Goal: Information Seeking & Learning: Find specific fact

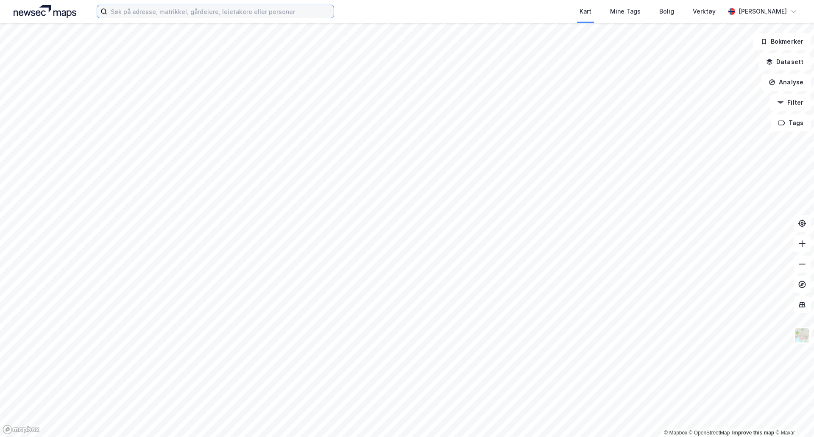
click at [198, 14] on input at bounding box center [220, 11] width 226 height 13
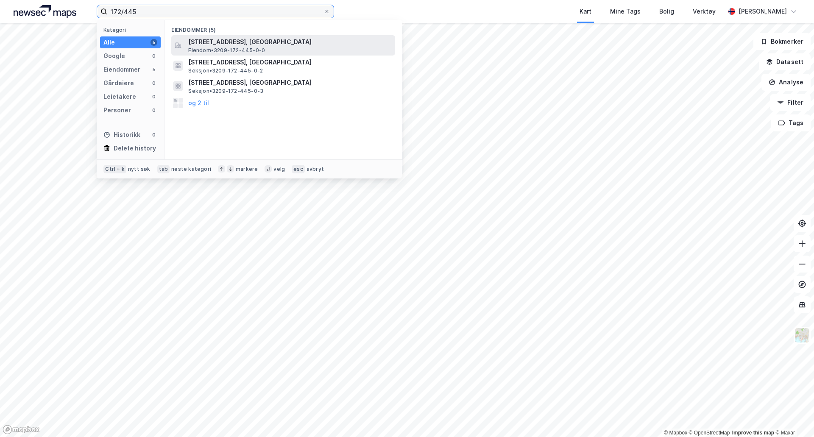
type input "172/445"
click at [229, 42] on span "[STREET_ADDRESS], [GEOGRAPHIC_DATA]" at bounding box center [290, 42] width 204 height 10
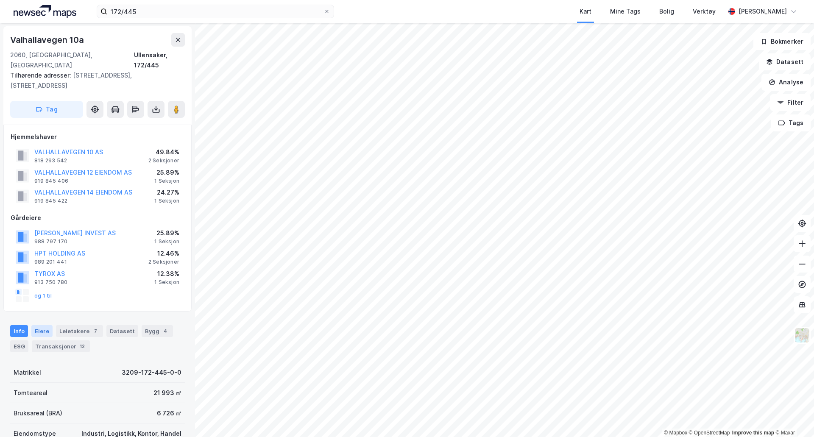
click at [48, 325] on div "Eiere" at bounding box center [41, 331] width 21 height 12
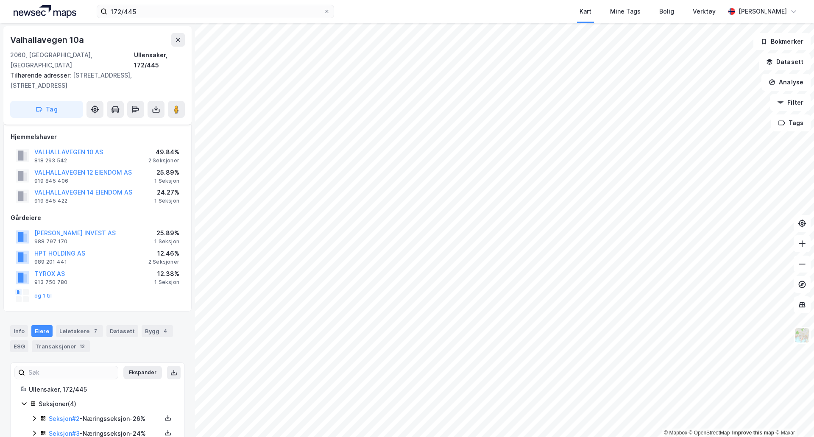
scroll to position [42, 0]
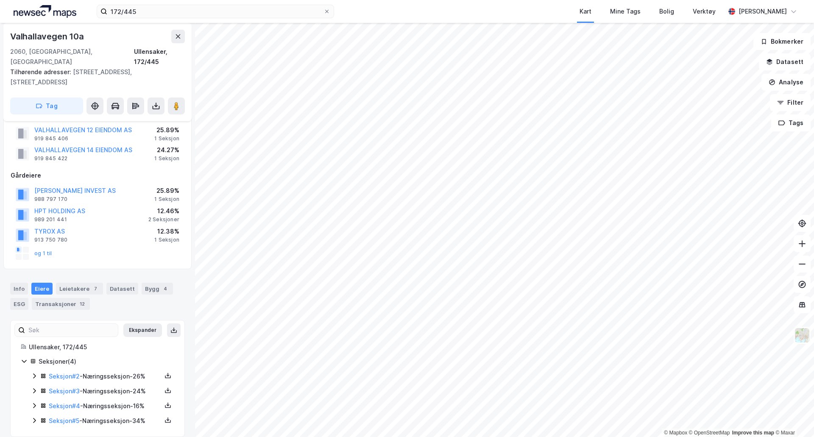
click at [31, 373] on icon at bounding box center [34, 376] width 7 height 7
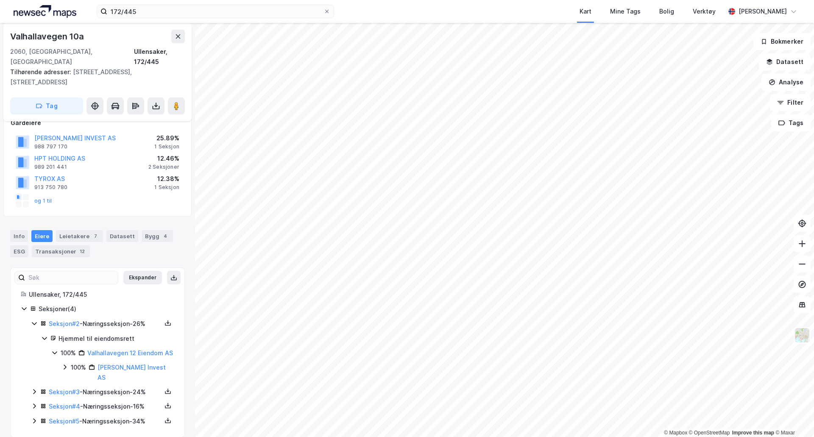
scroll to position [95, 0]
click at [35, 389] on icon at bounding box center [34, 391] width 3 height 5
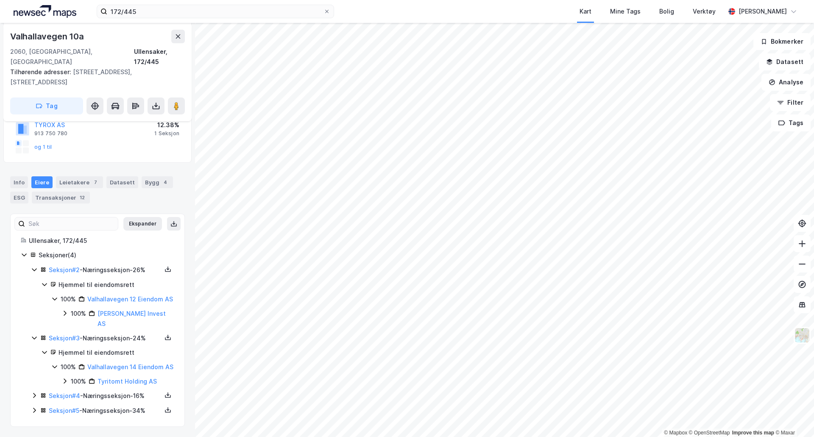
click at [35, 394] on icon at bounding box center [34, 395] width 7 height 7
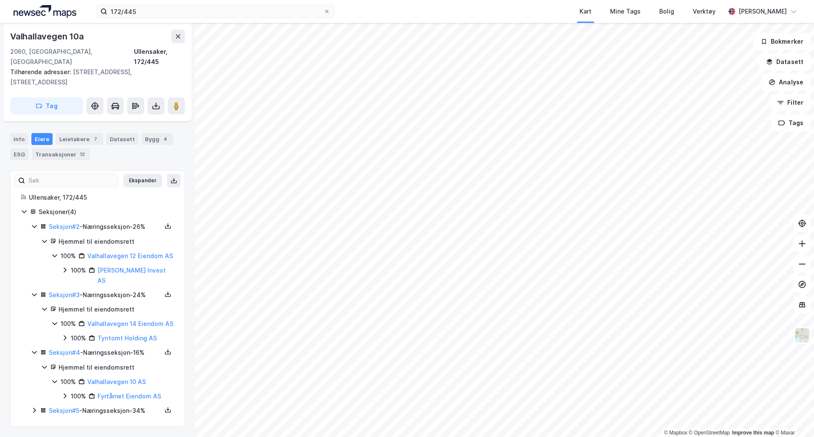
click at [33, 411] on icon at bounding box center [34, 410] width 7 height 7
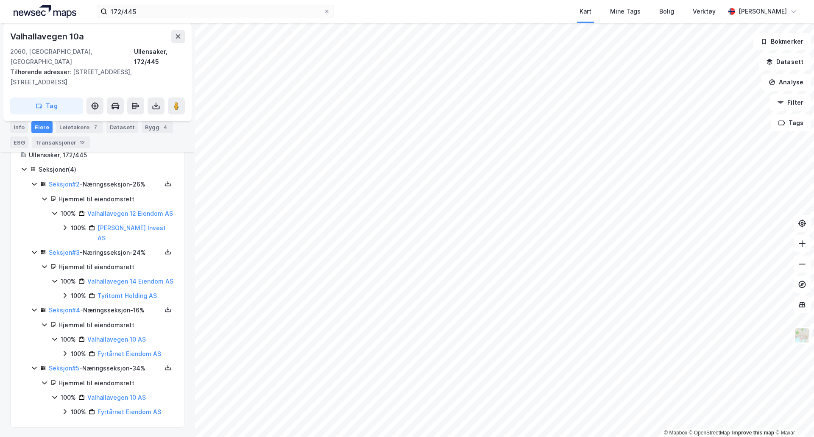
scroll to position [235, 0]
click at [115, 209] on link "Valhallavegen 12 Eiendom AS" at bounding box center [130, 212] width 86 height 7
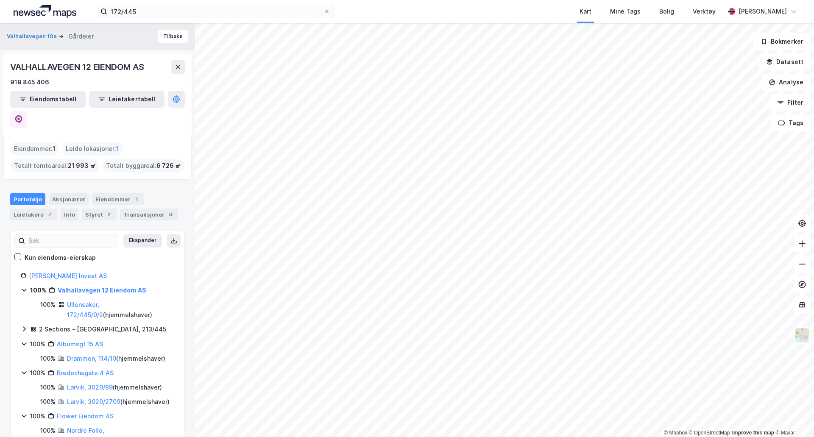
click at [25, 81] on div "919 845 406" at bounding box center [29, 82] width 39 height 10
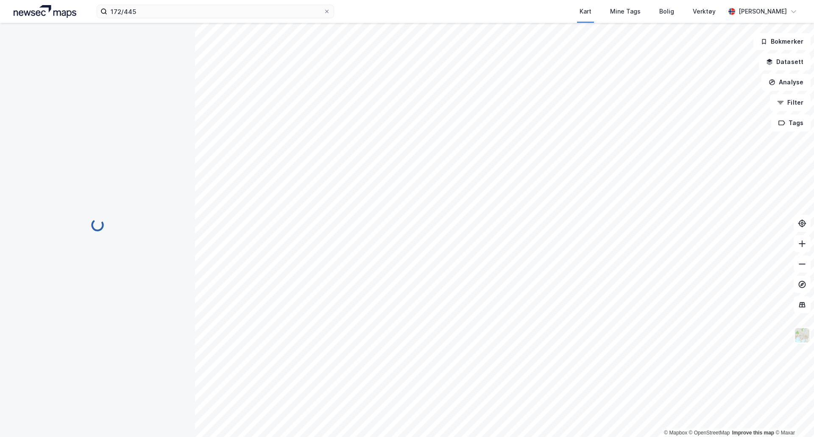
scroll to position [42, 0]
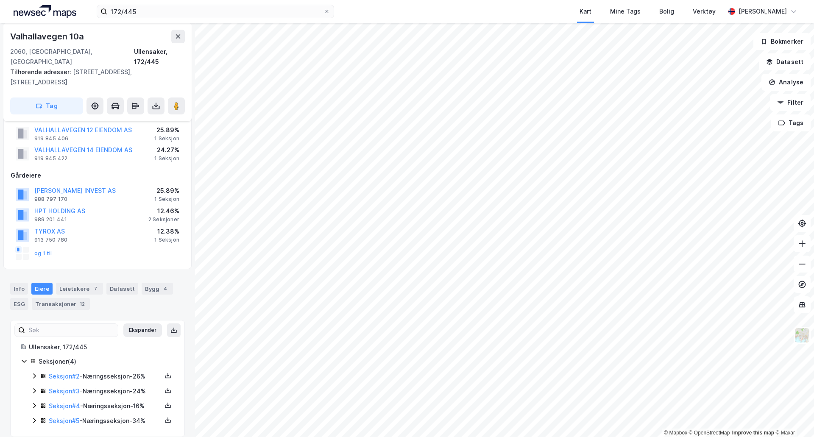
click at [32, 388] on icon at bounding box center [34, 391] width 7 height 7
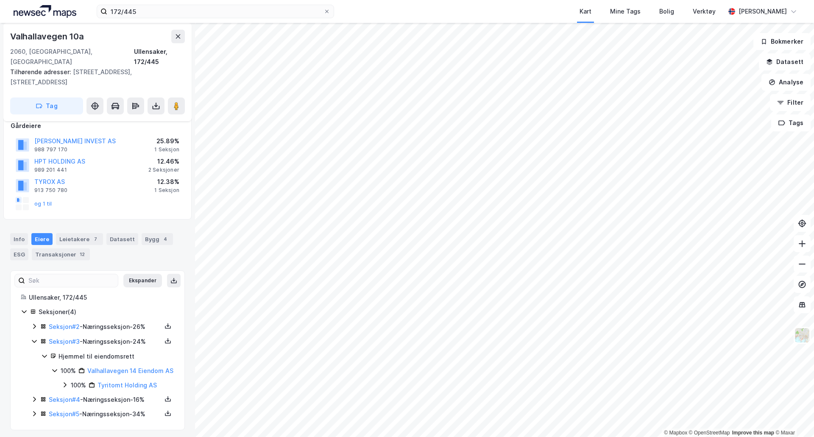
scroll to position [95, 0]
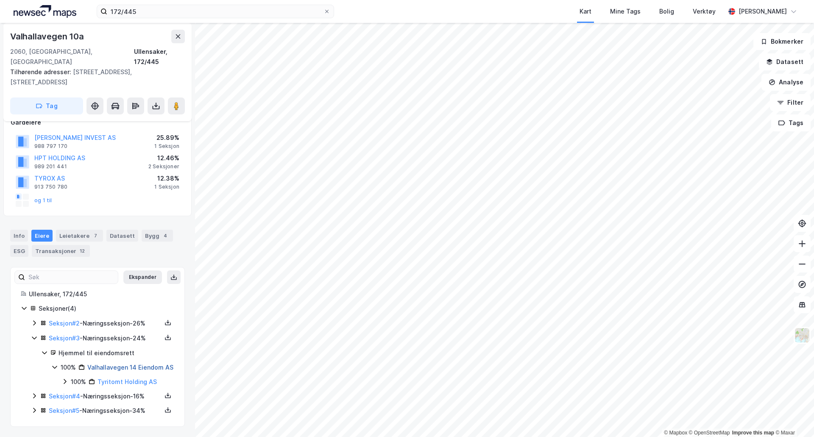
click at [132, 364] on link "Valhallavegen 14 Eiendom AS" at bounding box center [130, 367] width 86 height 7
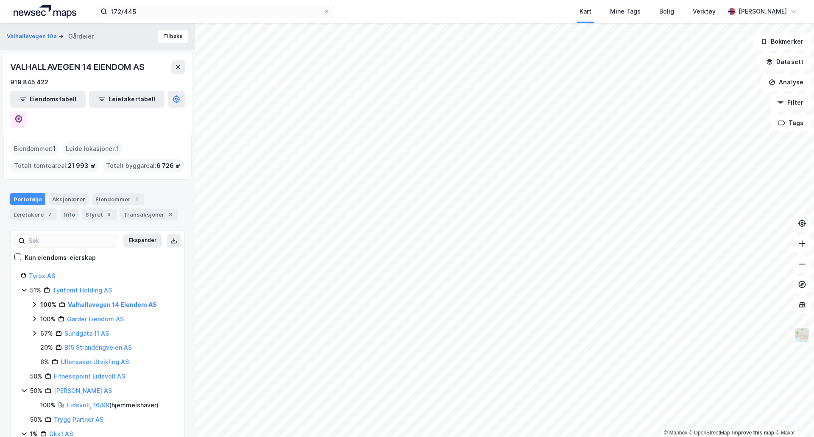
click at [32, 79] on div "919 845 422" at bounding box center [29, 82] width 38 height 10
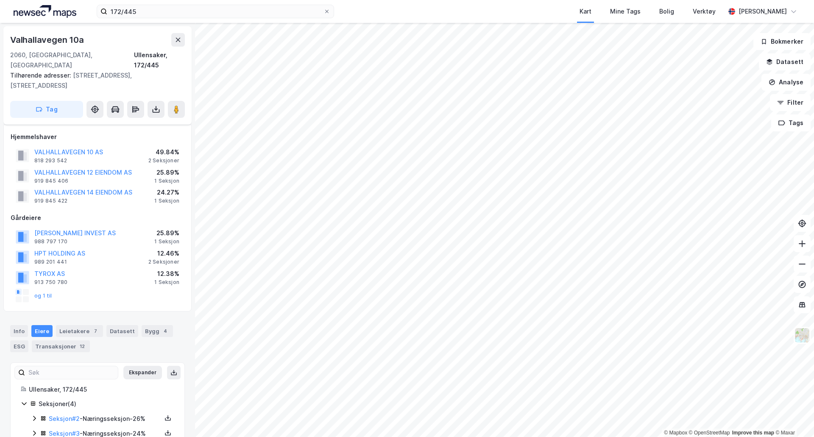
scroll to position [42, 0]
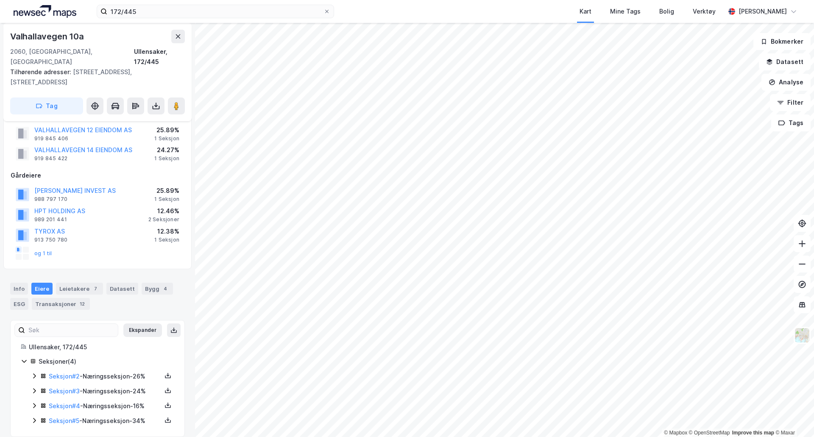
click at [36, 403] on icon at bounding box center [34, 406] width 7 height 7
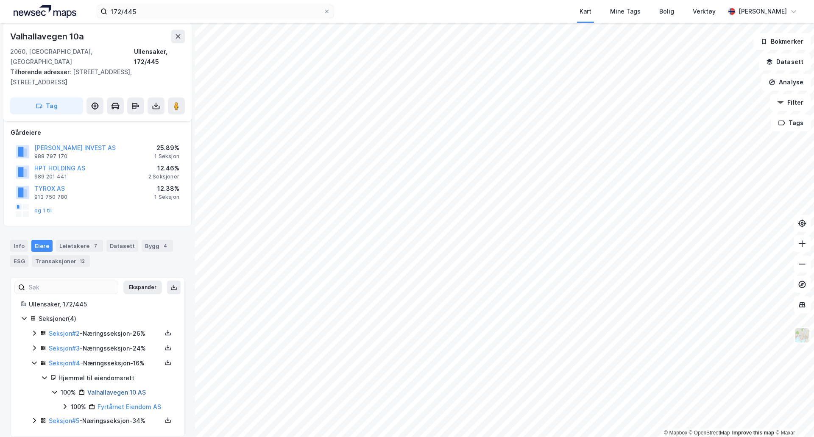
click at [111, 389] on link "Valhallavegen 10 AS" at bounding box center [116, 392] width 59 height 7
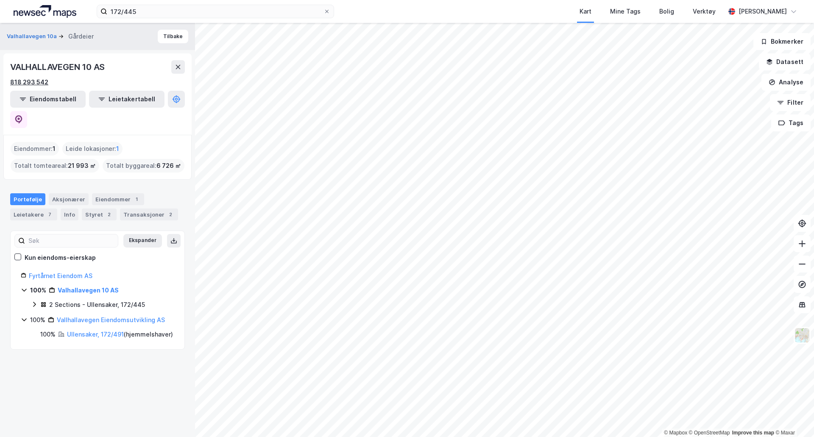
click at [39, 81] on div "818 293 542" at bounding box center [29, 82] width 38 height 10
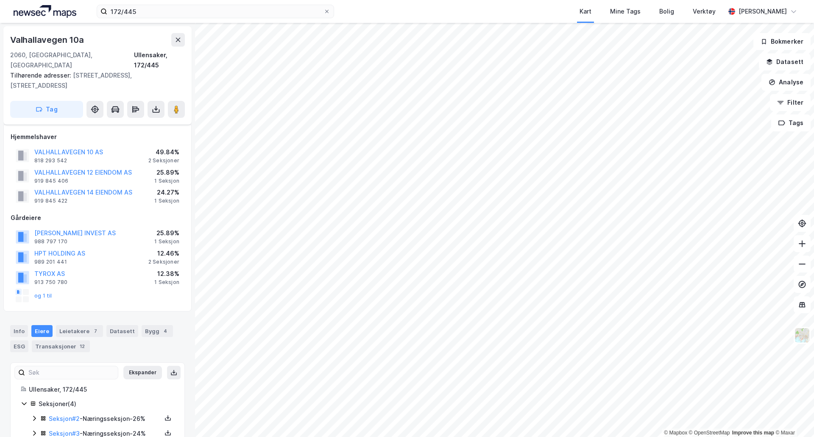
scroll to position [42, 0]
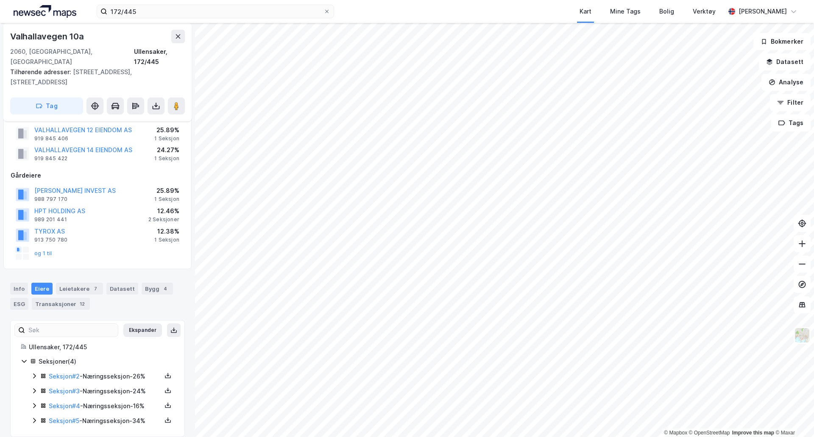
click at [35, 418] on icon at bounding box center [34, 420] width 3 height 5
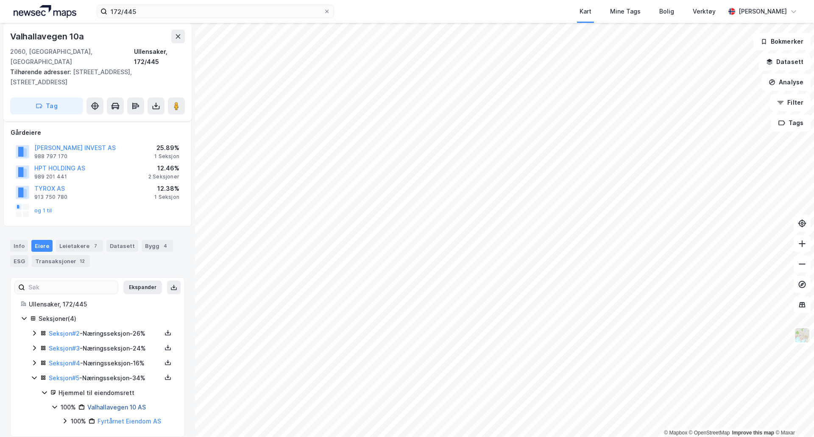
click at [106, 404] on link "Valhallavegen 10 AS" at bounding box center [116, 407] width 59 height 7
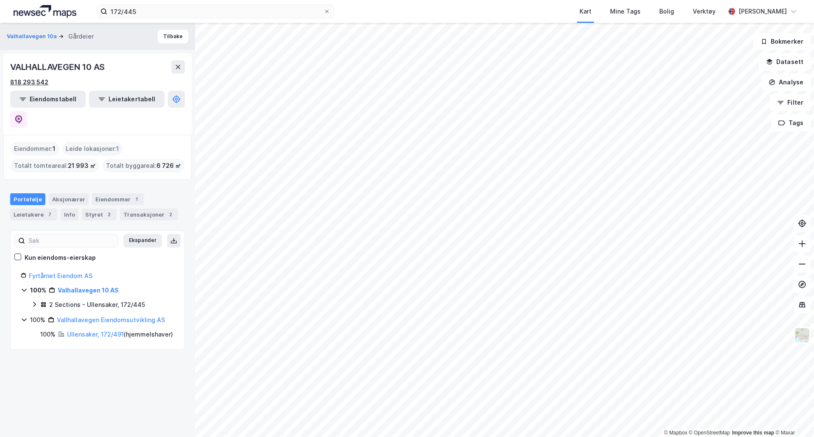
click at [29, 79] on div "818 293 542" at bounding box center [29, 82] width 38 height 10
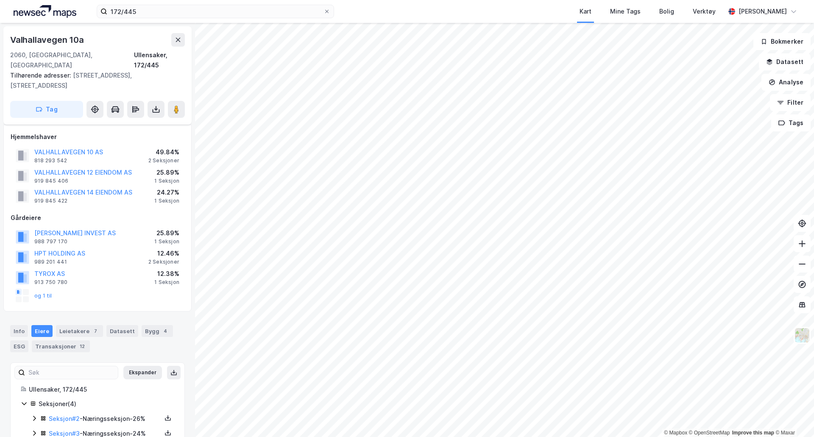
scroll to position [42, 0]
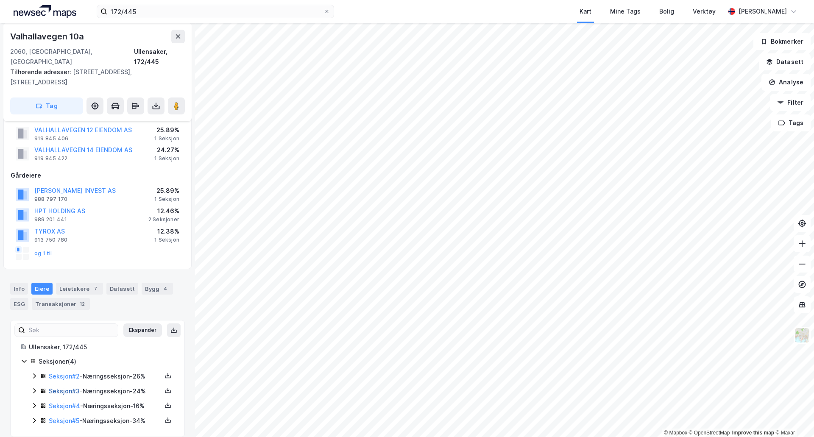
click at [65, 388] on link "Seksjon # 3" at bounding box center [64, 391] width 31 height 7
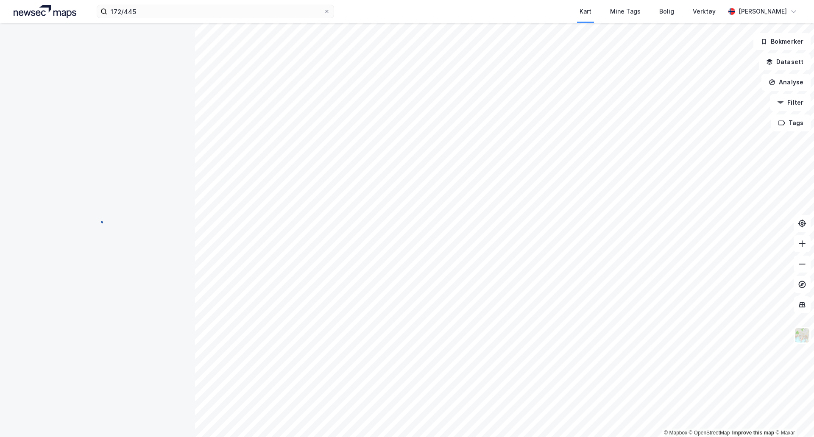
scroll to position [42, 0]
